Goal: Task Accomplishment & Management: Use online tool/utility

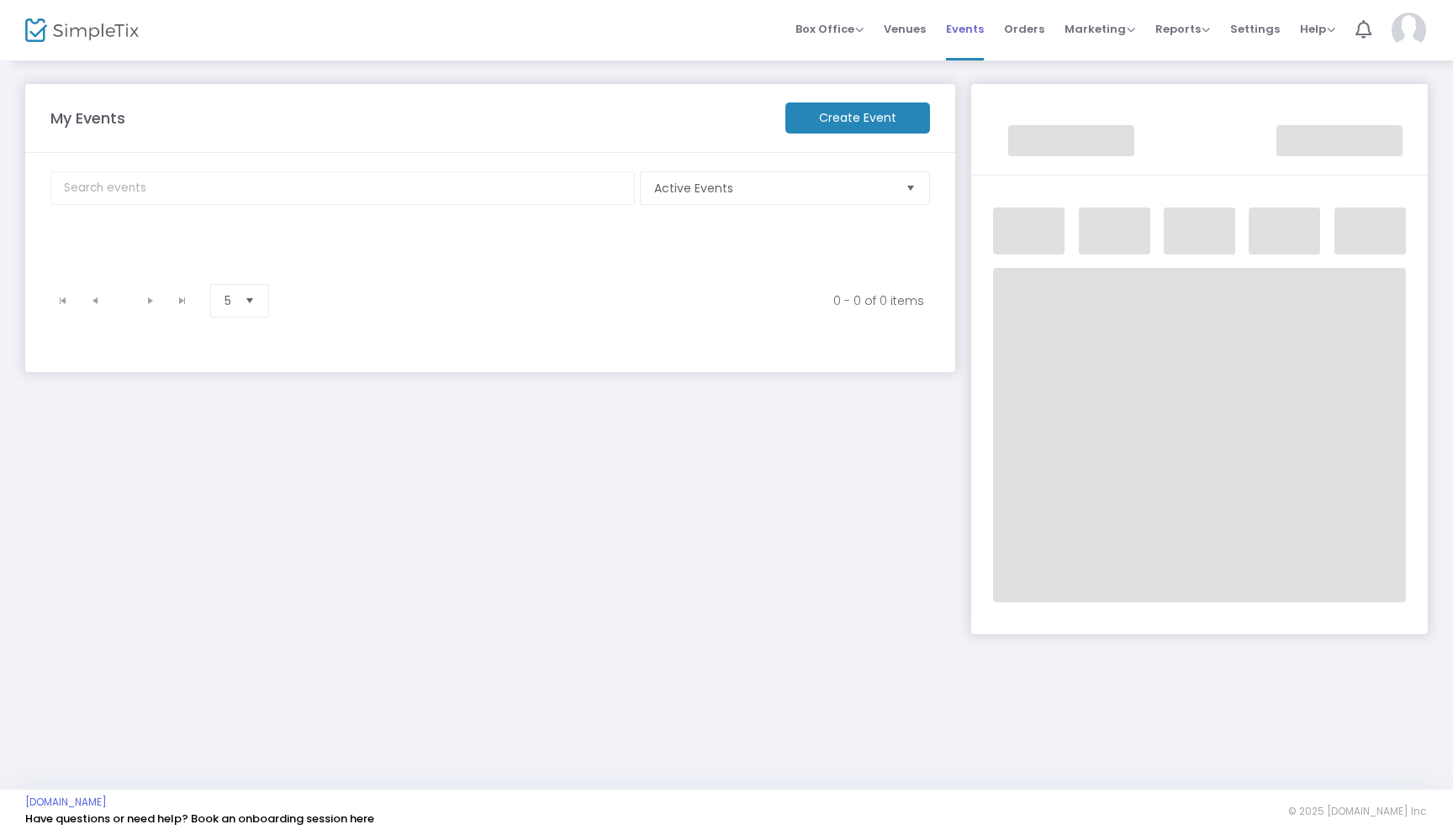
click at [970, 32] on span "Events" at bounding box center [964, 29] width 38 height 43
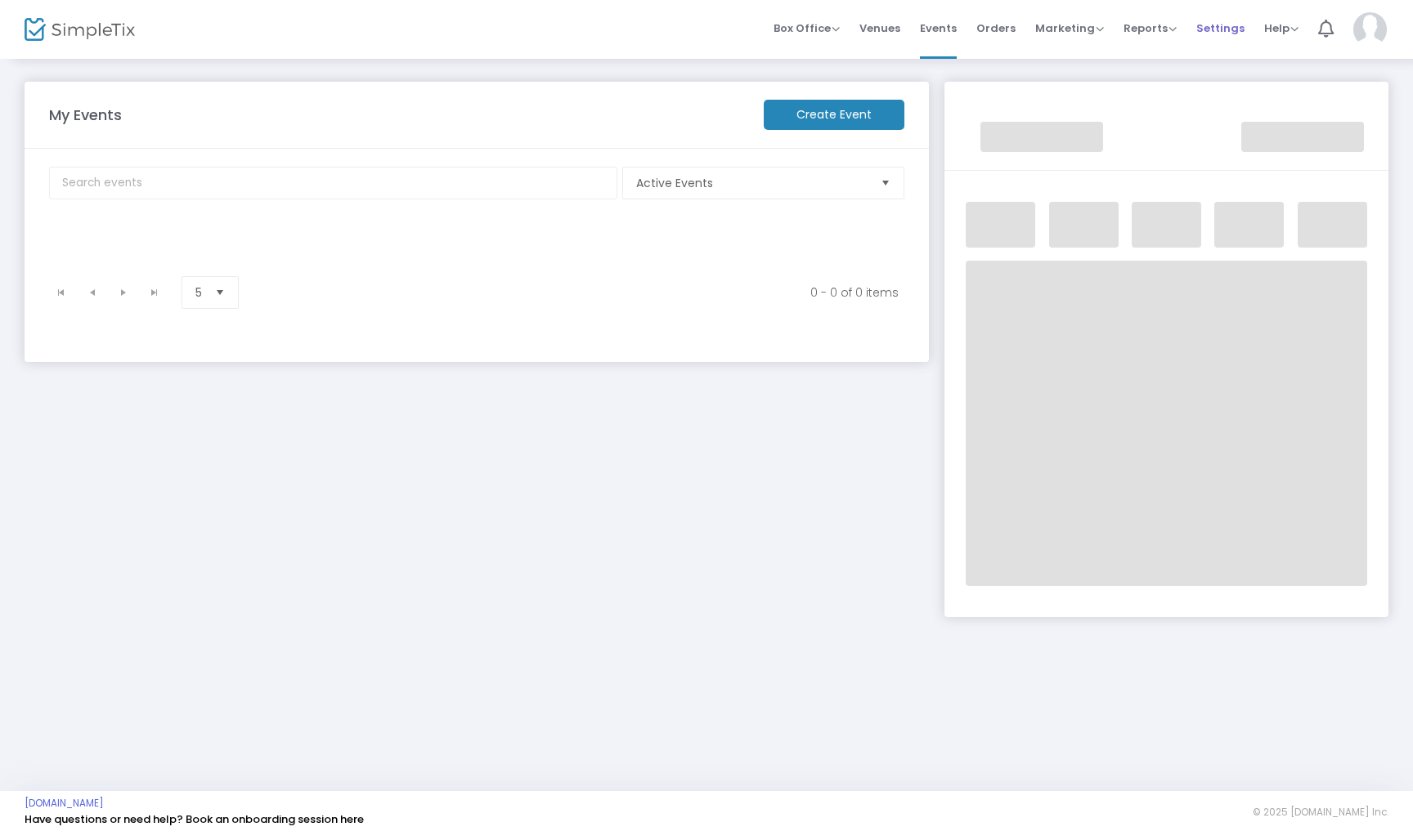
click at [663, 26] on span "Settings" at bounding box center [1220, 28] width 48 height 41
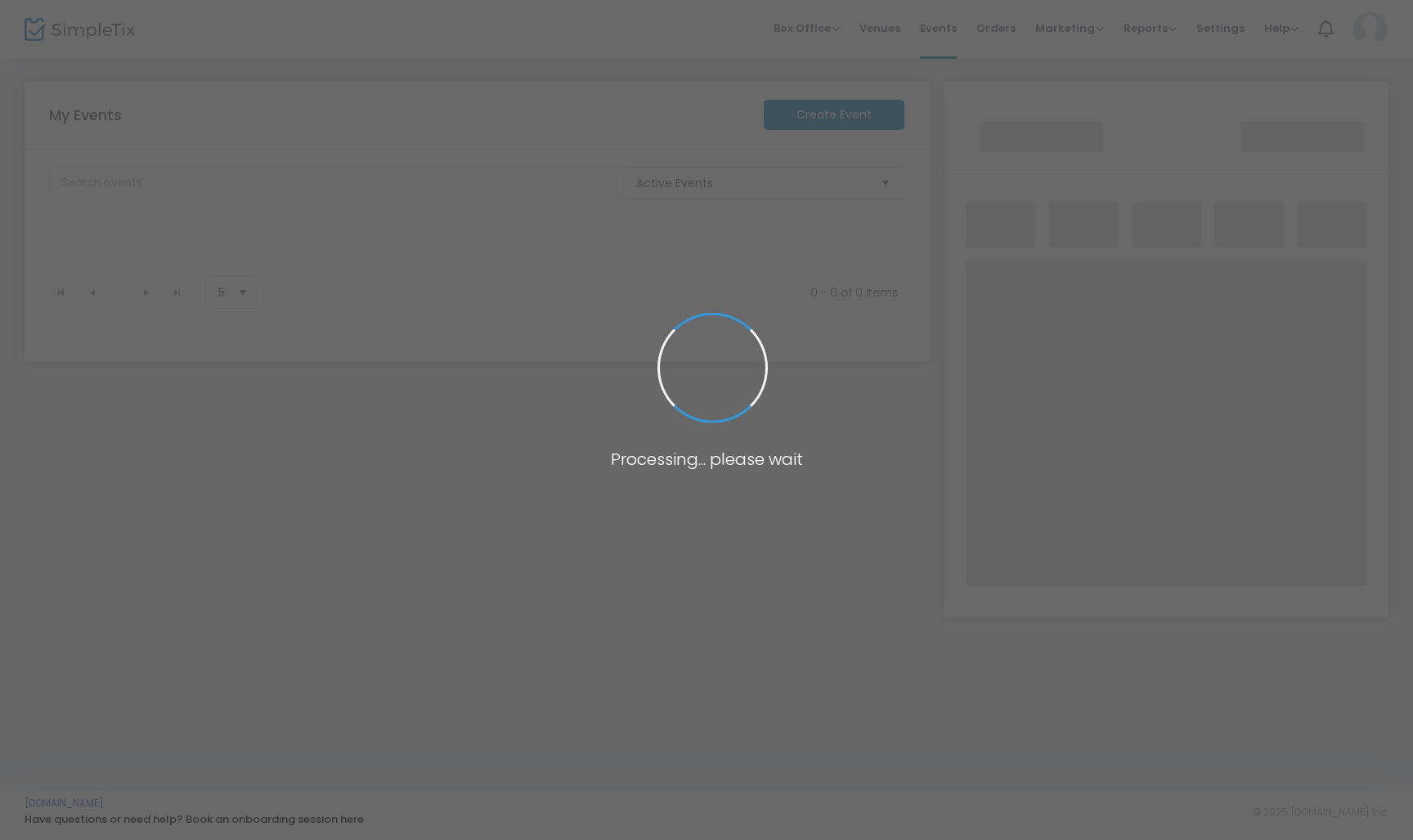
click at [409, 57] on span at bounding box center [706, 420] width 1413 height 840
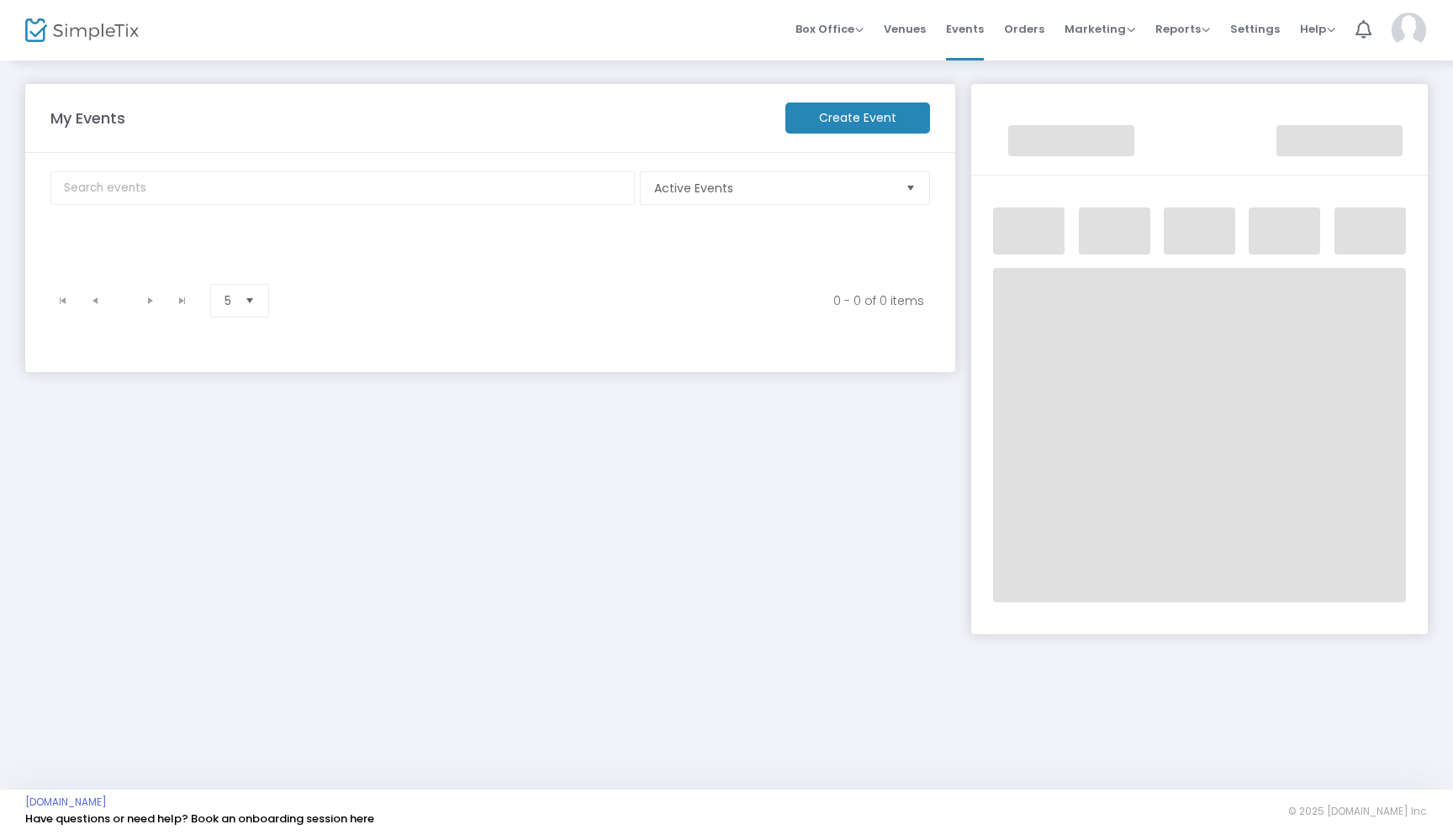
click at [1230, 48] on span "Settings" at bounding box center [1255, 29] width 49 height 43
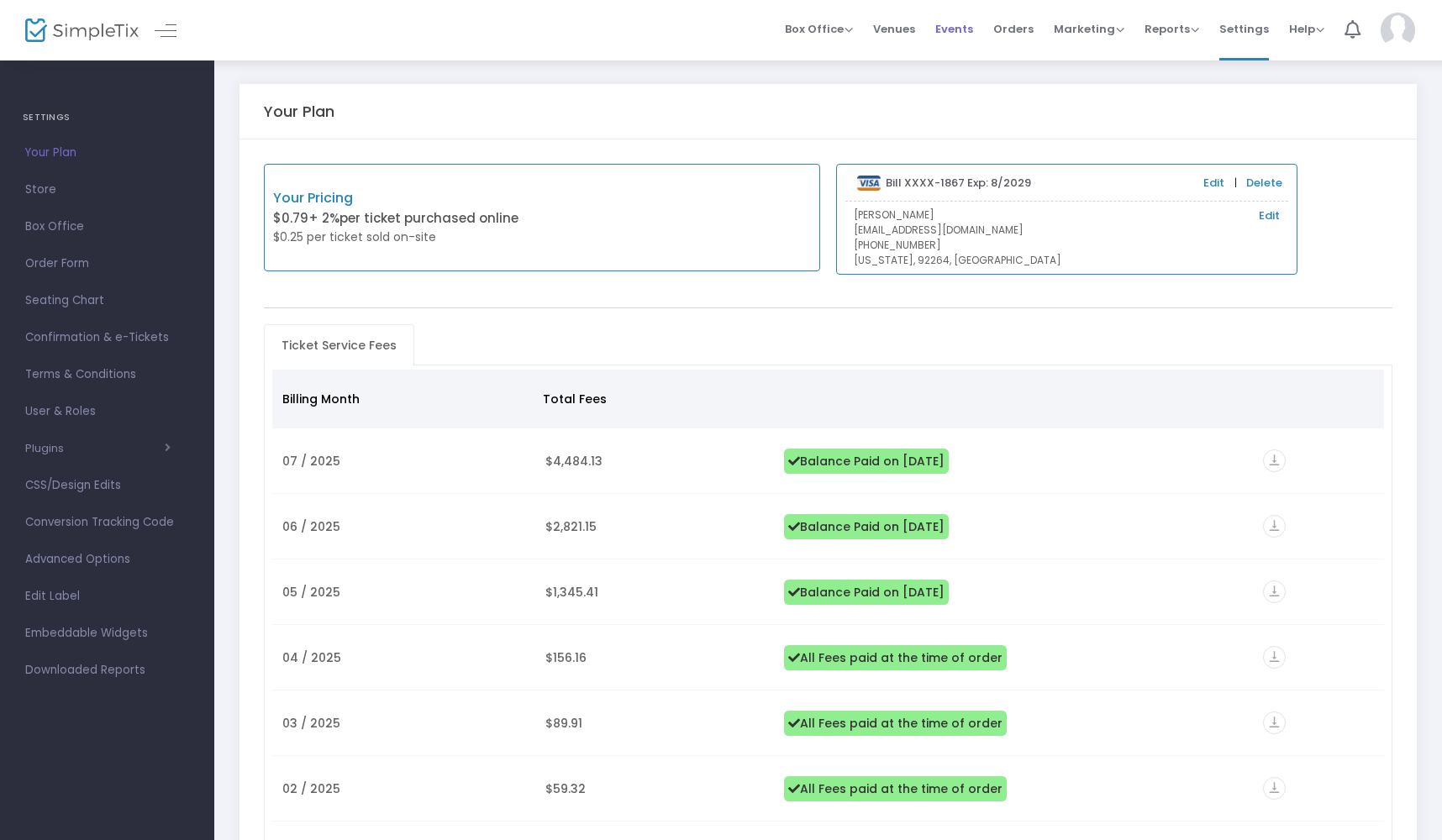
click at [964, 31] on span "Events" at bounding box center [954, 29] width 38 height 43
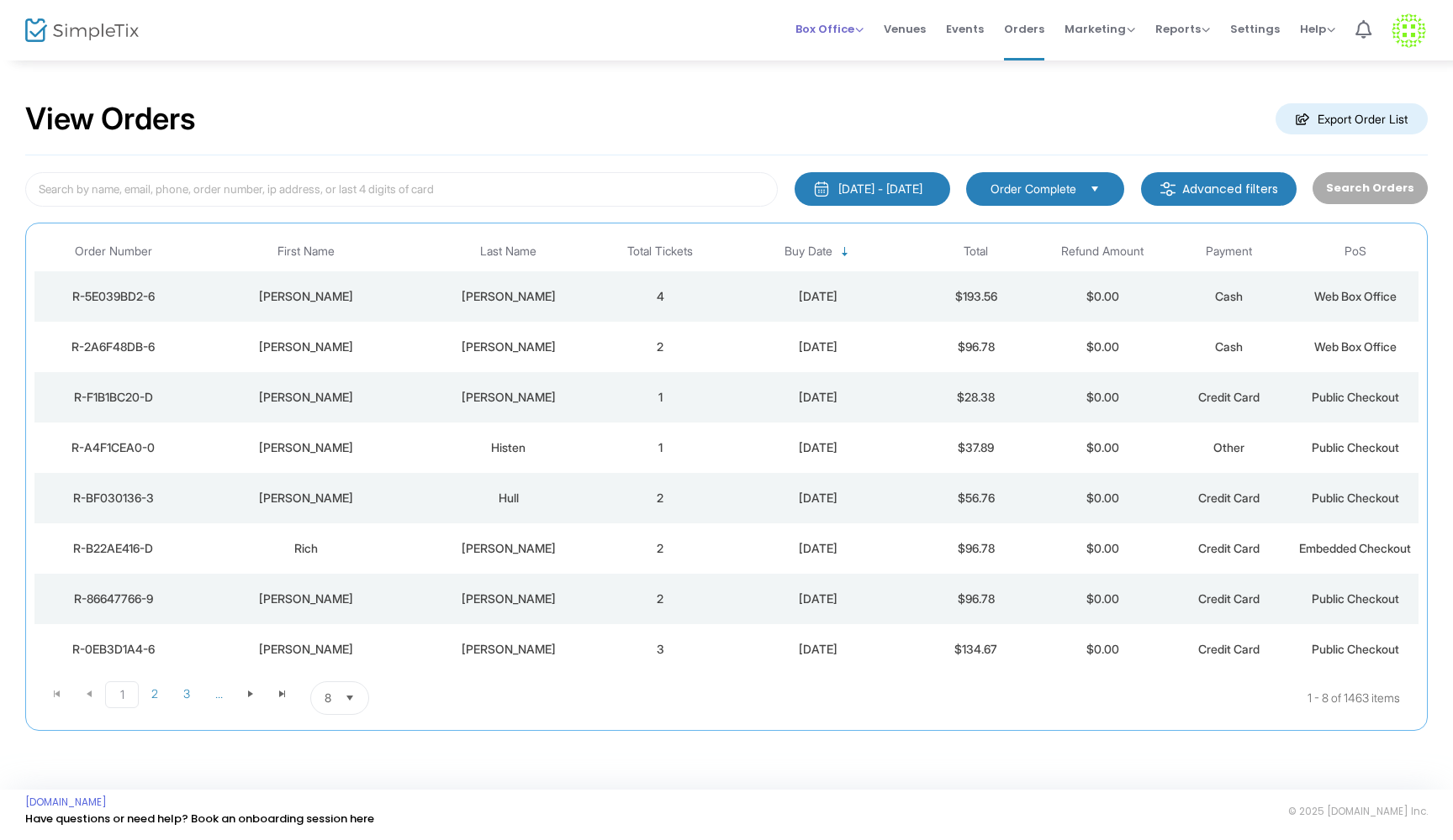
click at [856, 32] on span "Box Office" at bounding box center [828, 29] width 68 height 16
click at [844, 62] on li "Sell Tickets" at bounding box center [854, 56] width 120 height 33
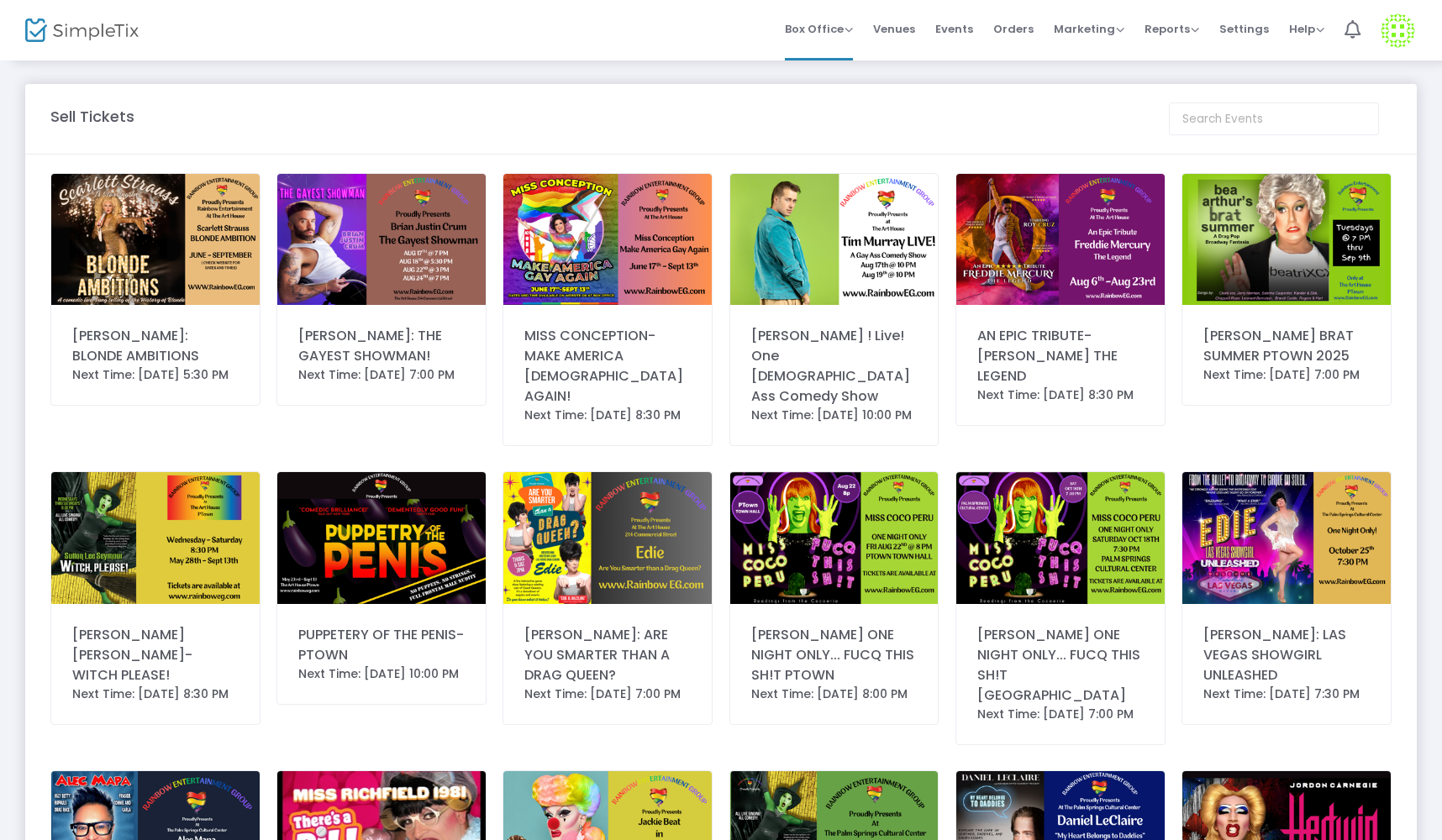
click at [627, 256] on img at bounding box center [608, 239] width 209 height 131
